Goal: Task Accomplishment & Management: Manage account settings

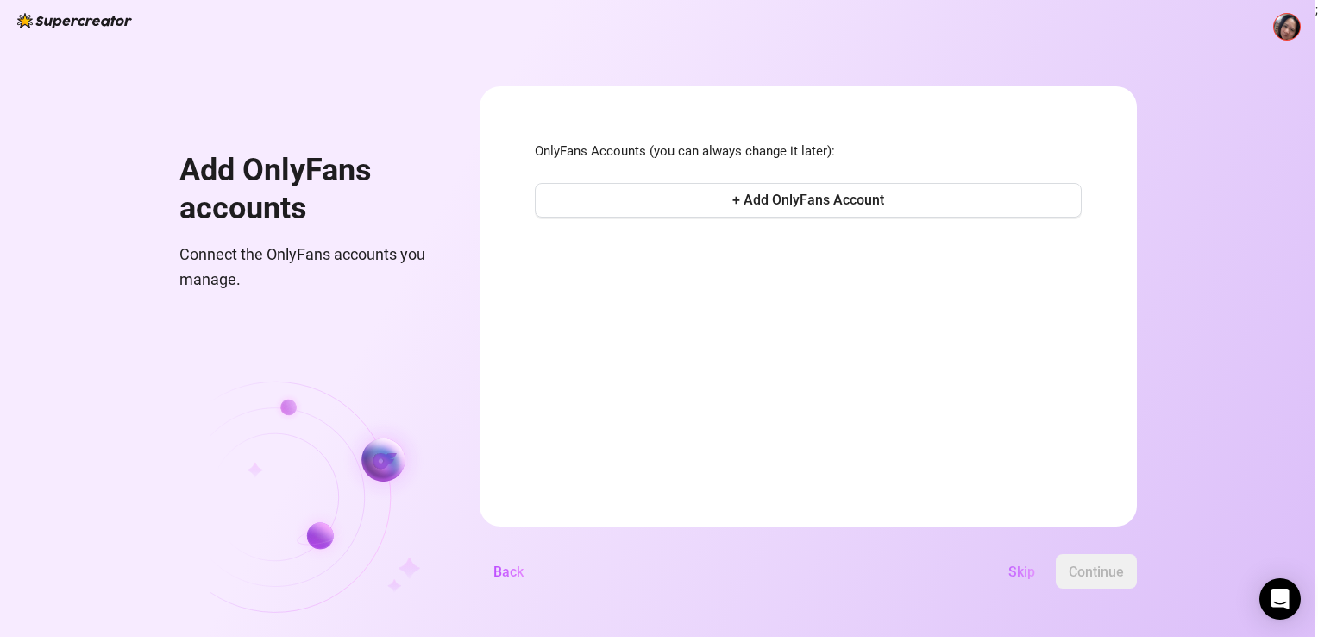
click at [1008, 569] on span "Skip" at bounding box center [1021, 571] width 27 height 16
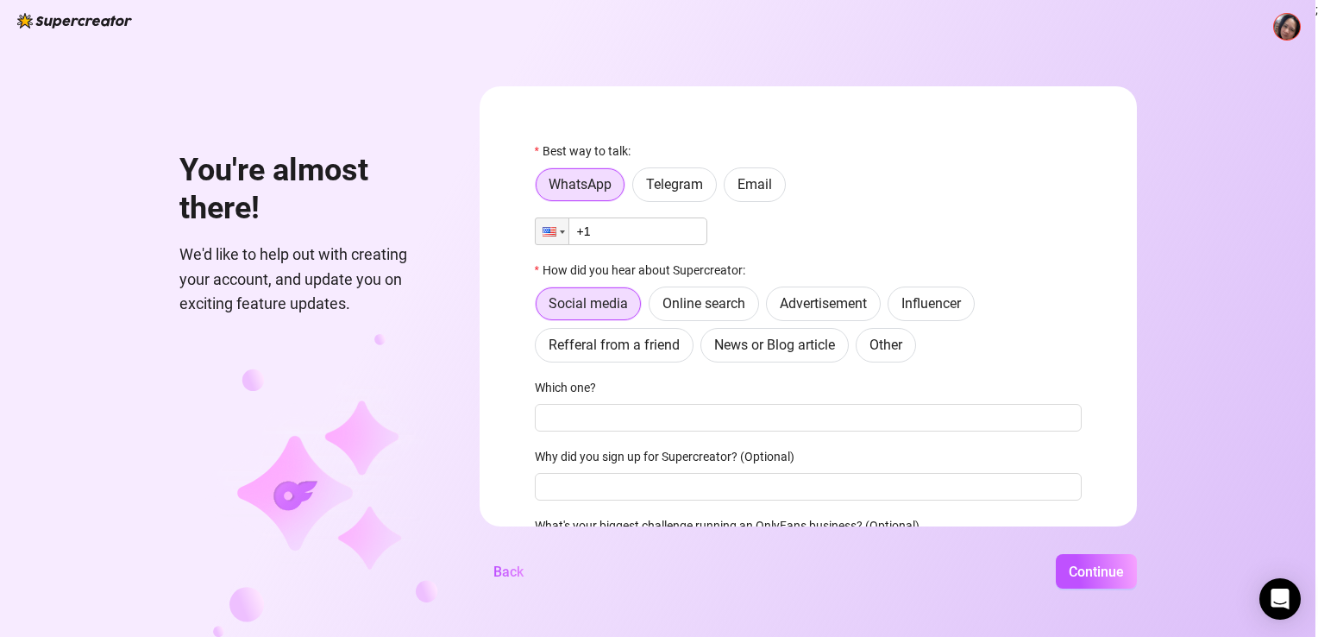
click at [1011, 571] on div "Continue" at bounding box center [837, 571] width 600 height 35
click at [1294, 36] on img at bounding box center [1287, 27] width 26 height 26
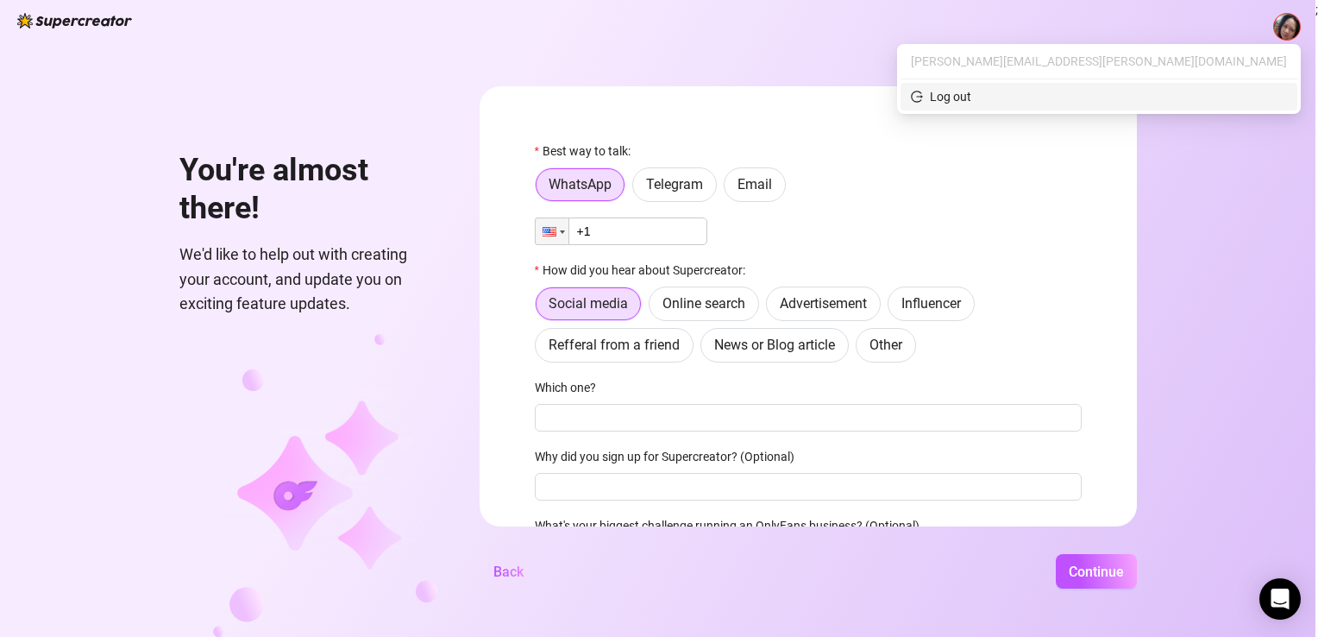
click at [1198, 95] on span "Log out" at bounding box center [1099, 96] width 376 height 19
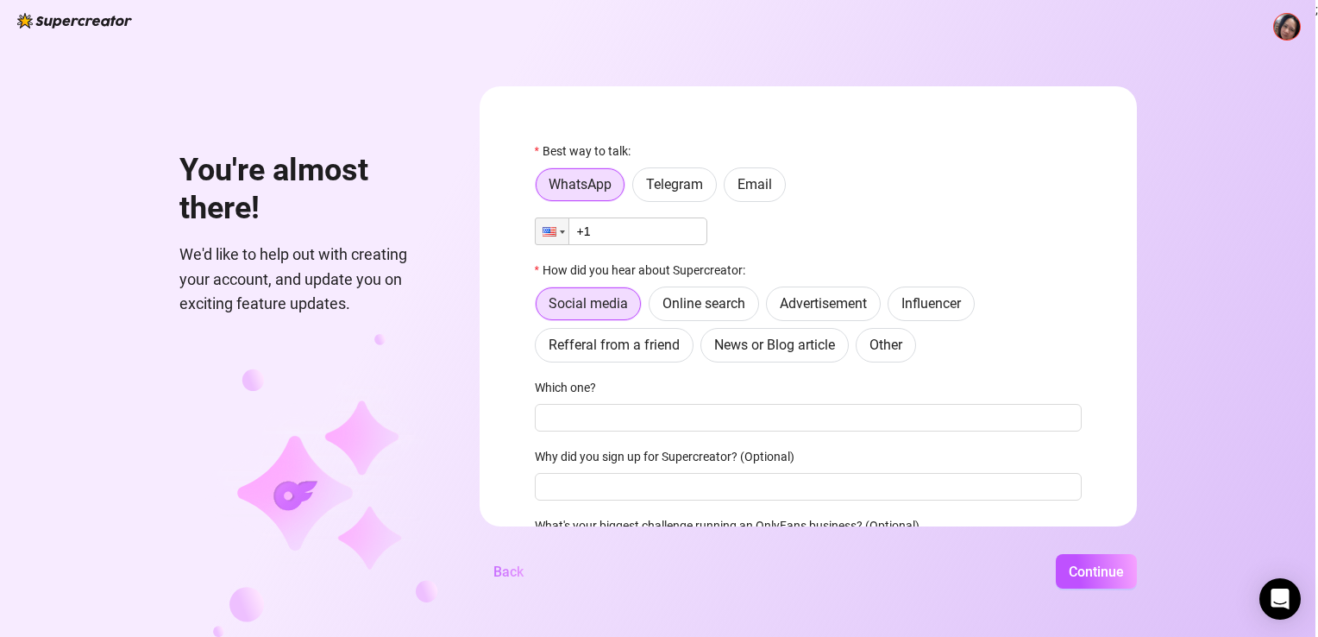
click at [499, 577] on span "Back" at bounding box center [508, 571] width 30 height 16
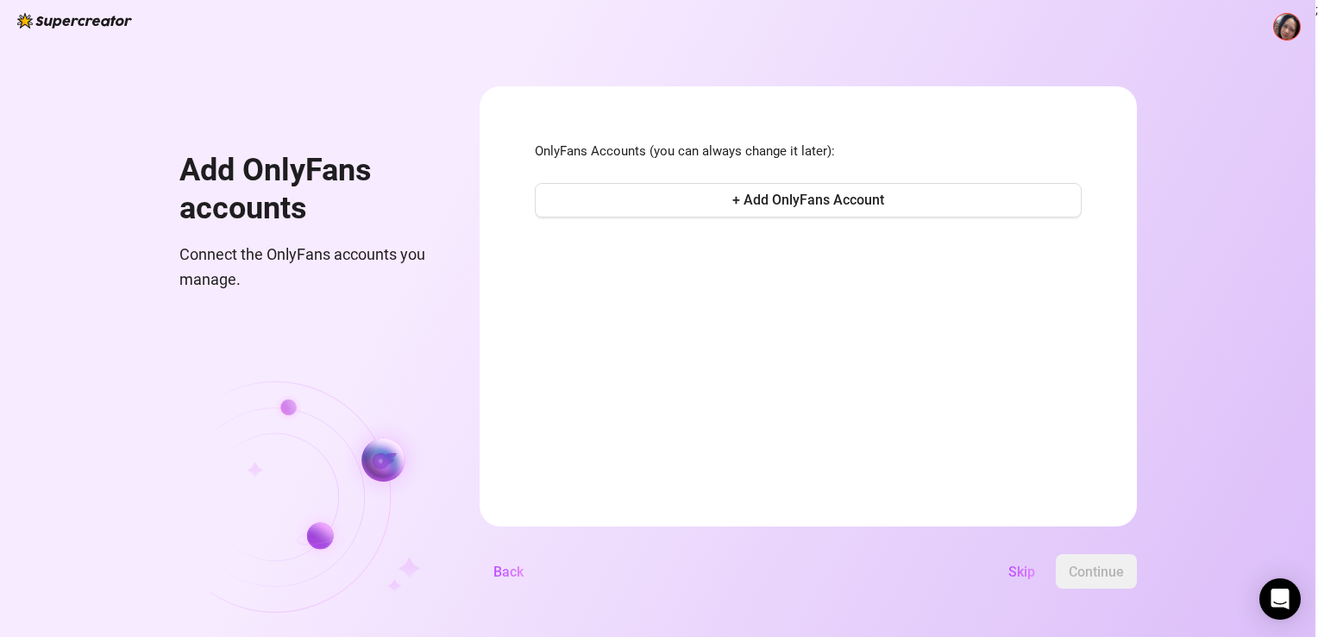
click at [859, 46] on div "Add OnlyFans accounts Connect the OnlyFans accounts you manage. OnlyFans Accoun…" at bounding box center [658, 318] width 1316 height 637
click at [1012, 568] on span "Skip" at bounding box center [1021, 571] width 27 height 16
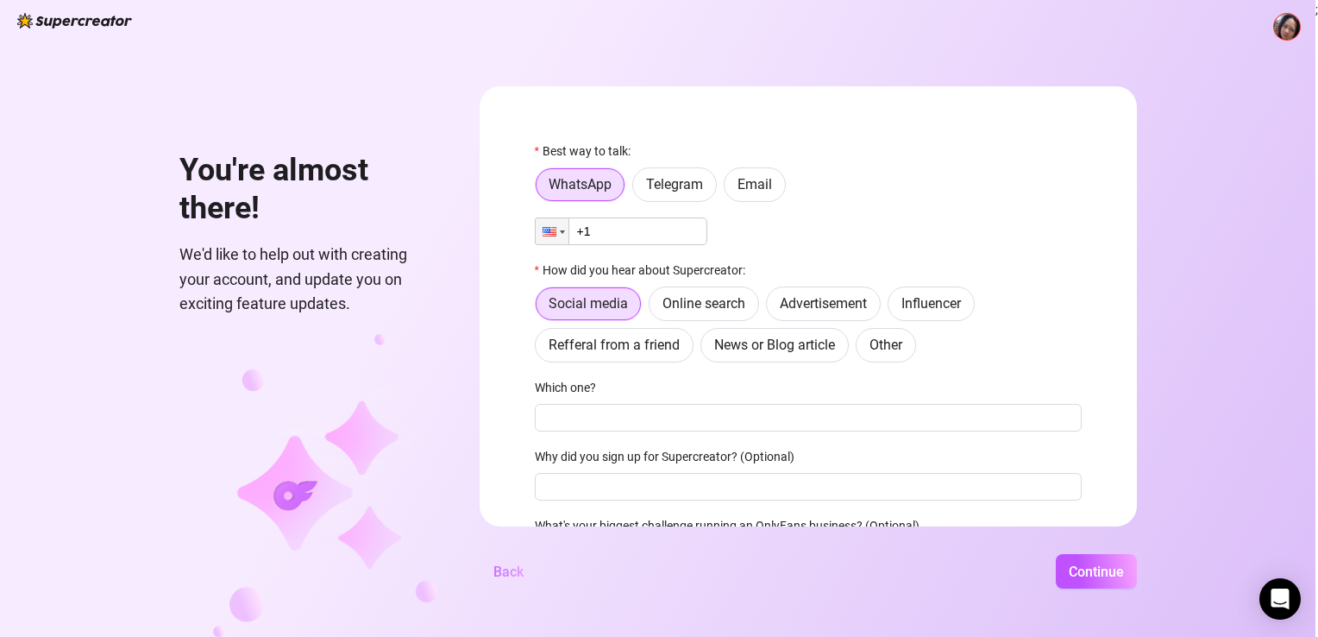
click at [506, 569] on span "Back" at bounding box center [508, 571] width 30 height 16
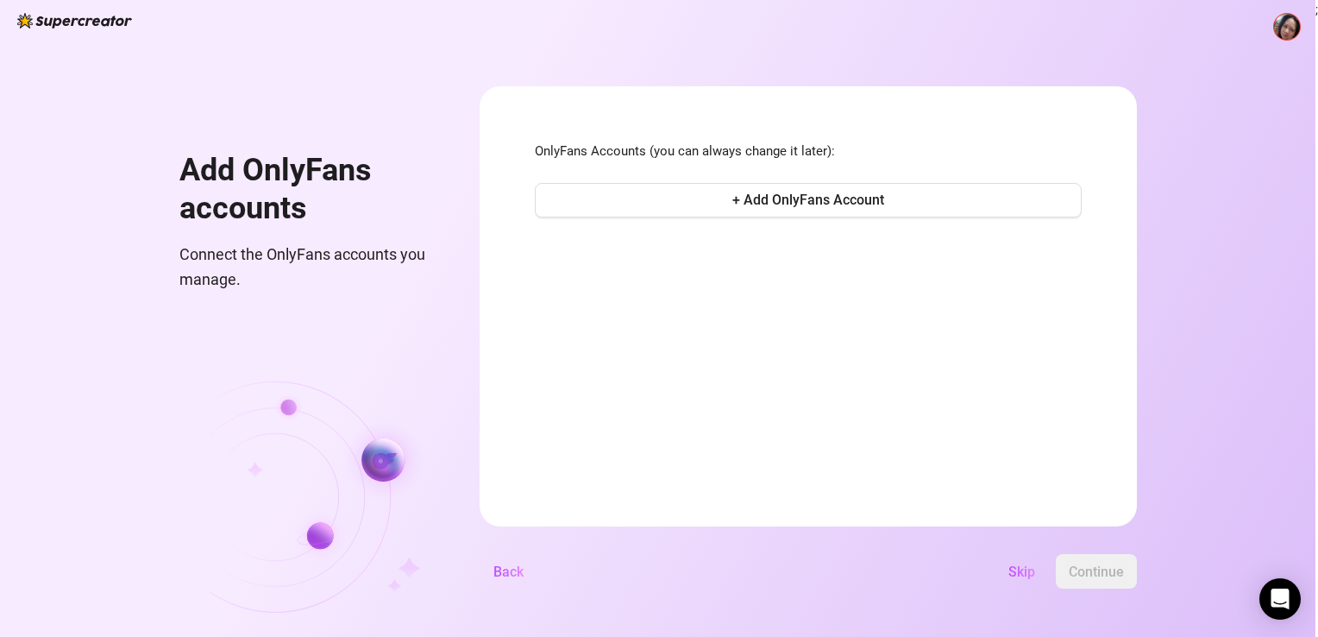
click at [1182, 4] on div "Add OnlyFans accounts Connect the OnlyFans accounts you manage. OnlyFans Accoun…" at bounding box center [658, 318] width 1316 height 637
click at [1289, 32] on img at bounding box center [1287, 27] width 26 height 26
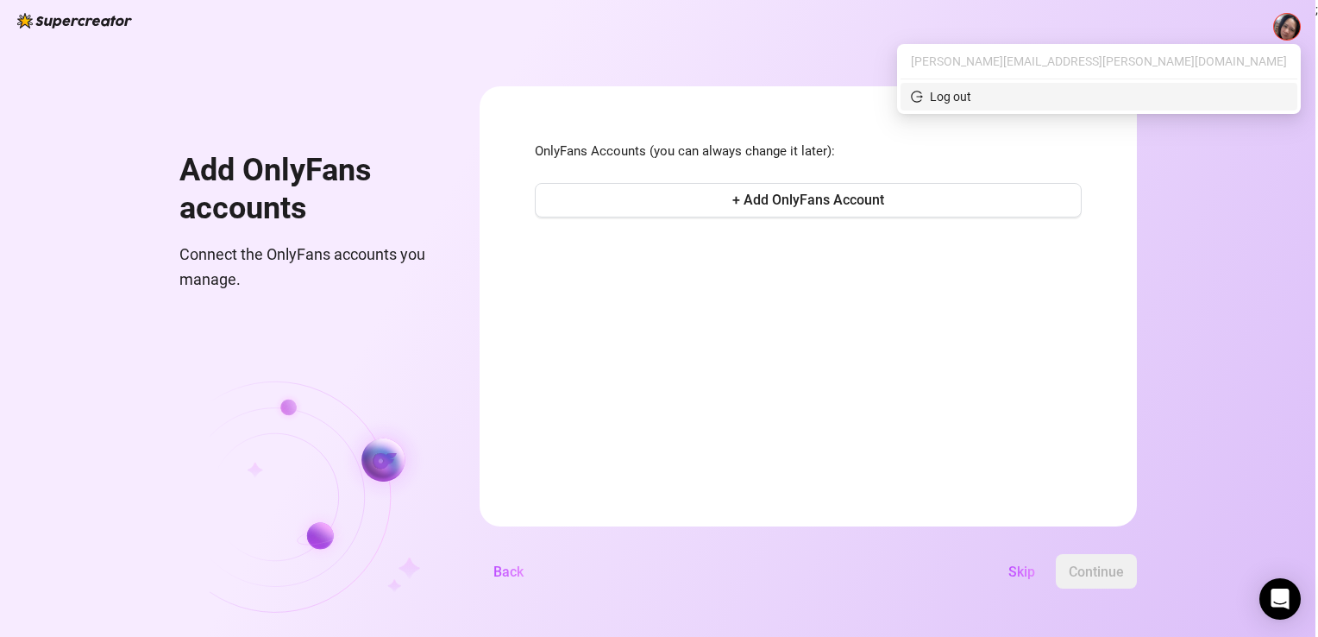
click at [971, 98] on div "Log out" at bounding box center [950, 96] width 41 height 19
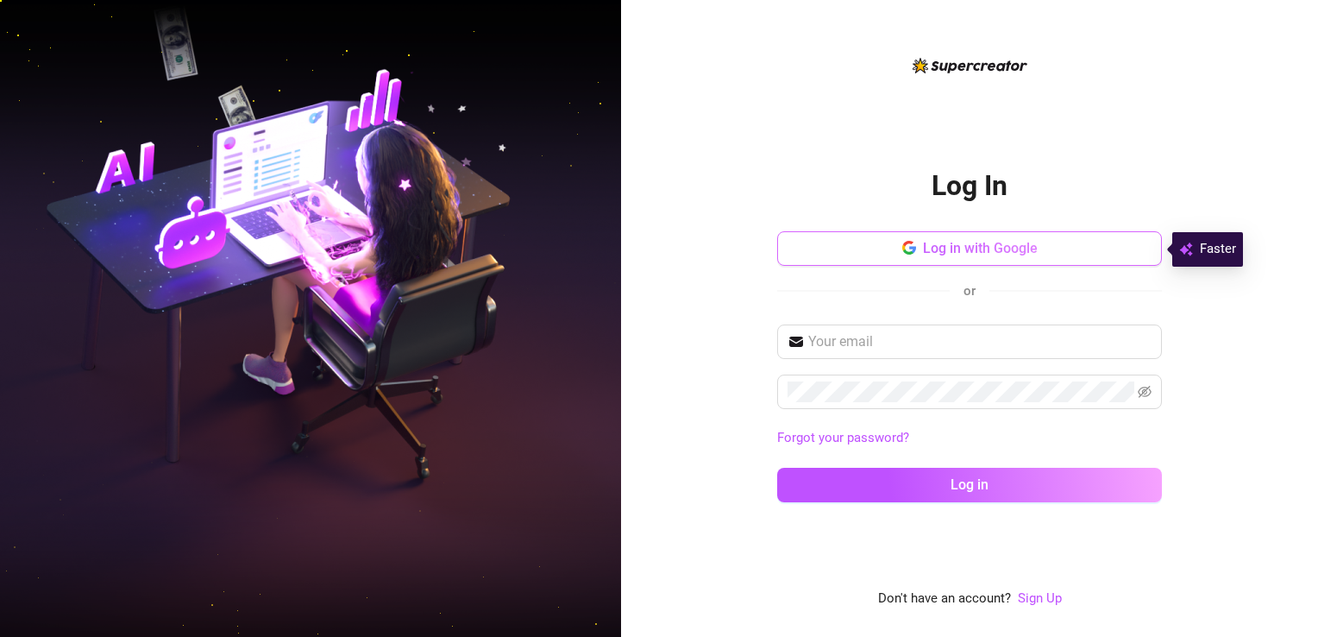
click at [933, 254] on span "Log in with Google" at bounding box center [980, 248] width 115 height 16
